Goal: Transaction & Acquisition: Download file/media

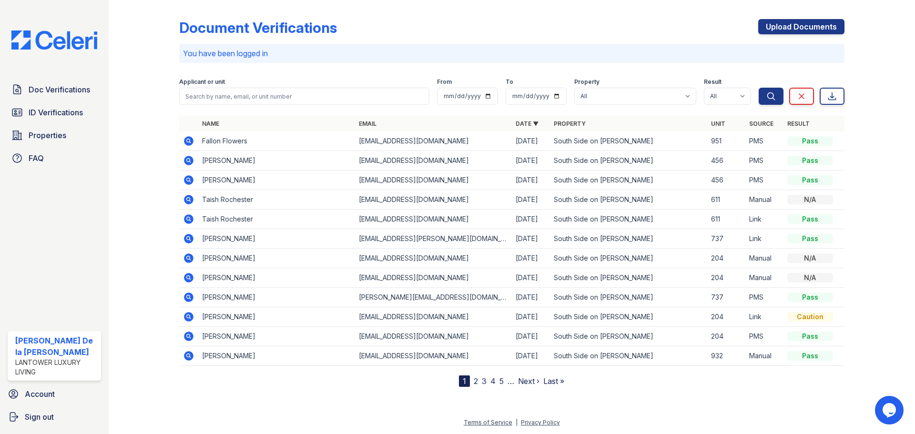
click at [49, 112] on span "ID Verifications" at bounding box center [56, 112] width 54 height 11
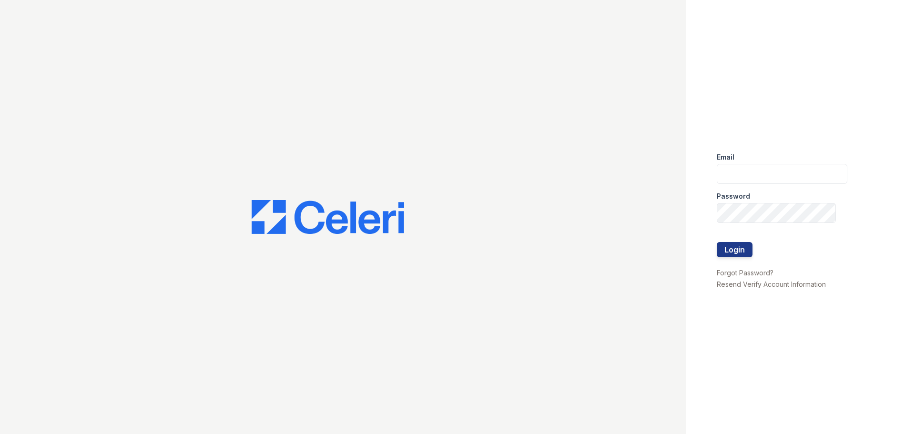
type input "mdelarosa@lantowerliving.com"
click at [734, 250] on button "Login" at bounding box center [734, 249] width 36 height 15
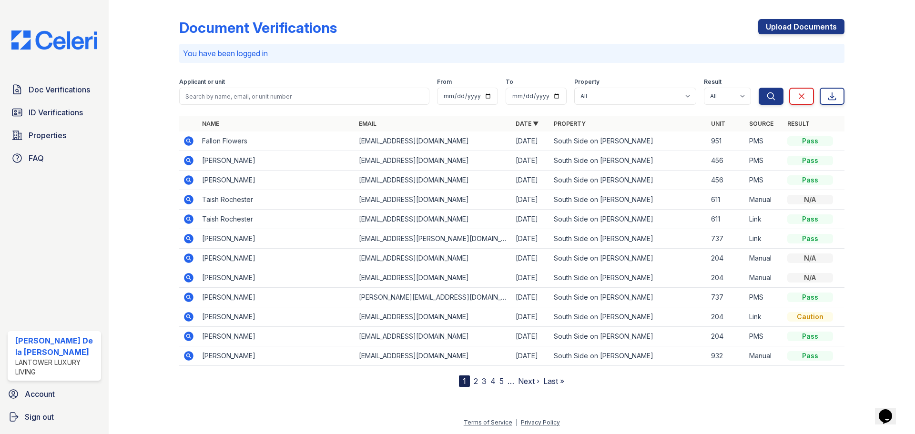
click at [190, 140] on icon at bounding box center [189, 141] width 10 height 10
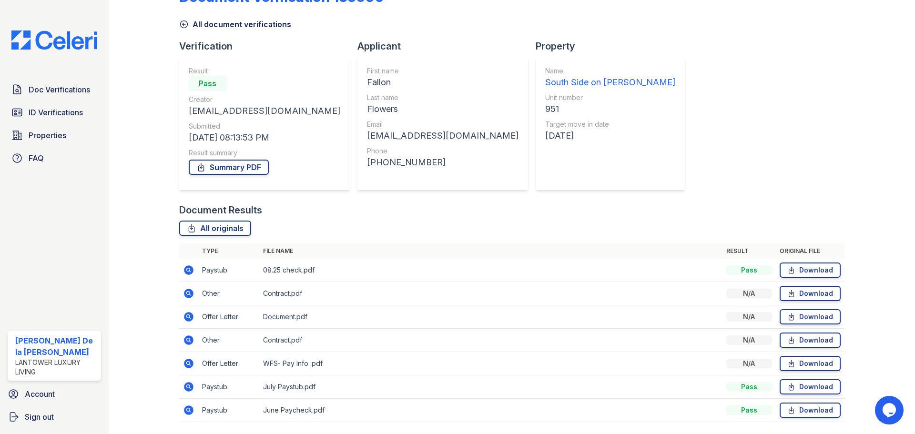
scroll to position [48, 0]
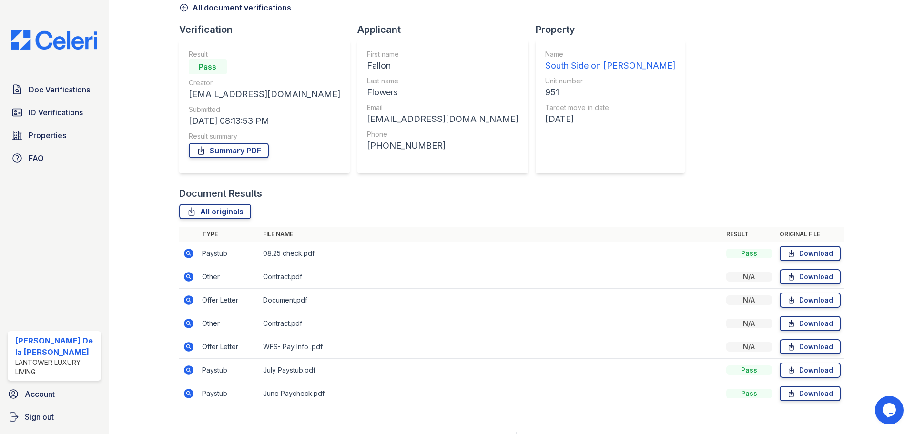
click at [803, 255] on link "Download" at bounding box center [809, 253] width 61 height 15
click at [793, 373] on link "Download" at bounding box center [809, 369] width 61 height 15
click at [798, 394] on link "Download" at bounding box center [809, 393] width 61 height 15
